Goal: Find specific page/section: Find specific page/section

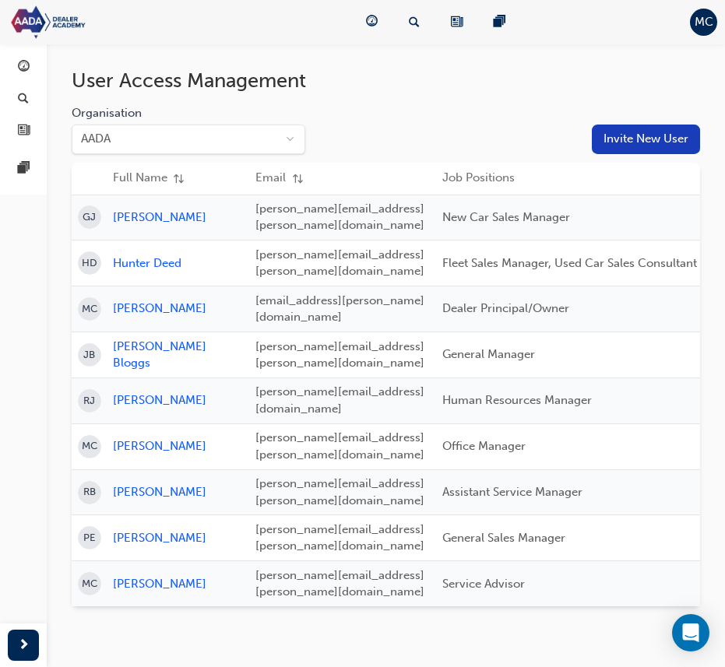
click at [185, 150] on html "Your version of Internet Explorer is outdated and not supported. Please upgrade…" at bounding box center [362, 333] width 725 height 667
click at [351, 94] on html "Your version of Internet Explorer is outdated and not supported. Please upgrade…" at bounding box center [362, 333] width 725 height 667
